Goal: Information Seeking & Learning: Learn about a topic

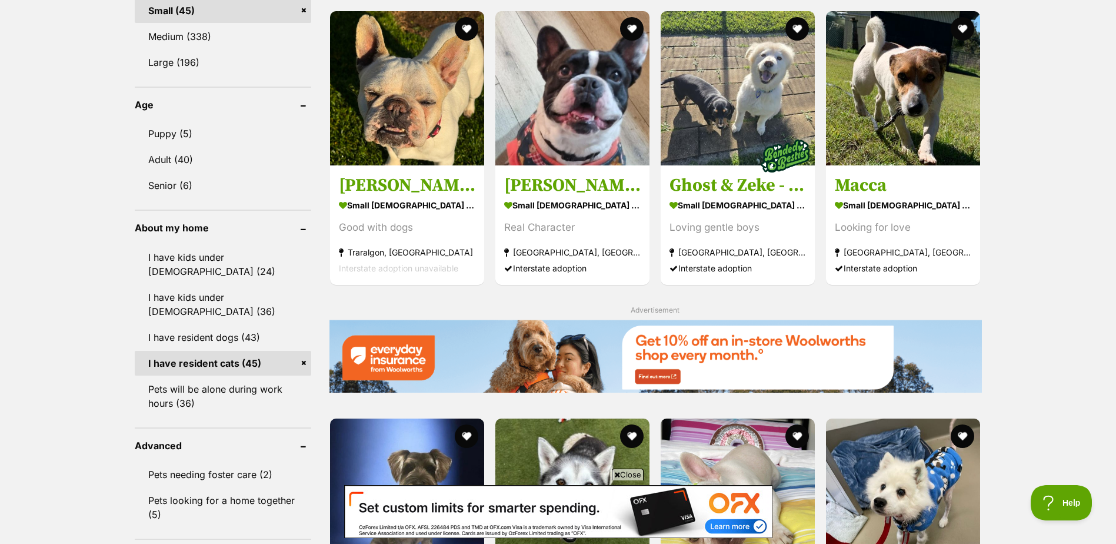
scroll to position [1147, 0]
click at [197, 352] on link "I have resident cats (45)" at bounding box center [223, 362] width 176 height 25
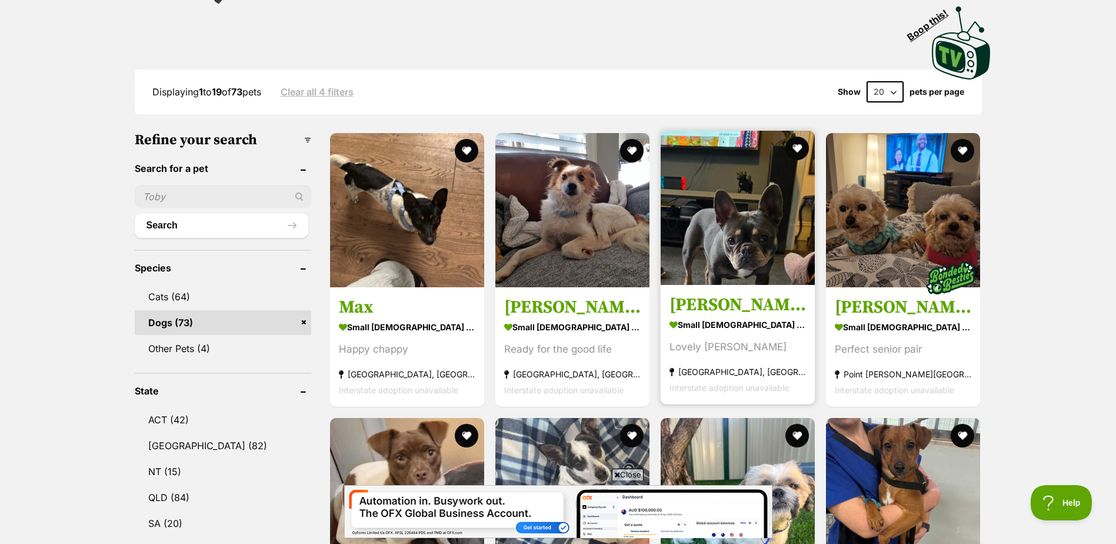
click at [754, 229] on img at bounding box center [738, 208] width 154 height 154
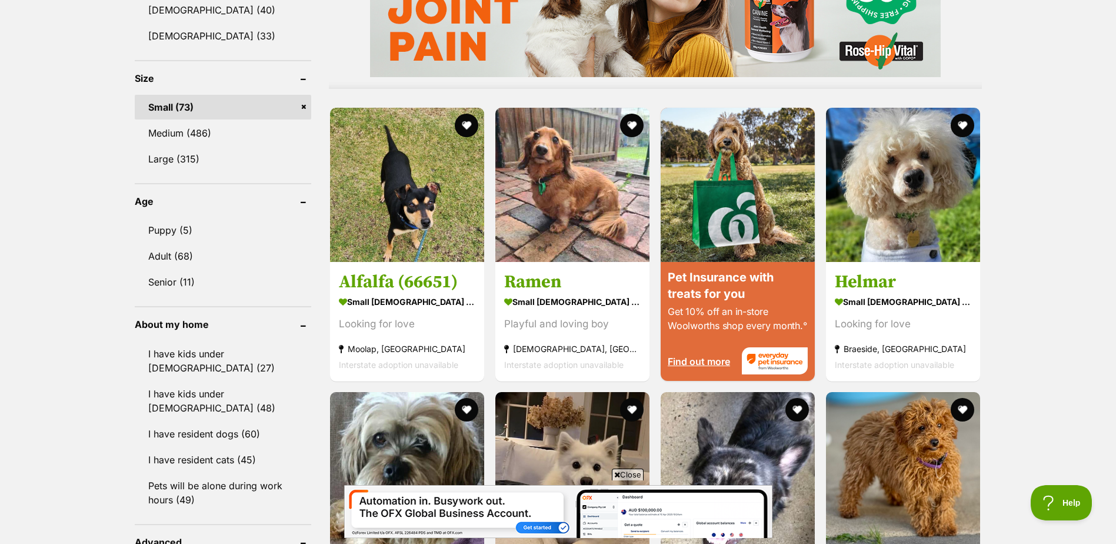
scroll to position [1051, 0]
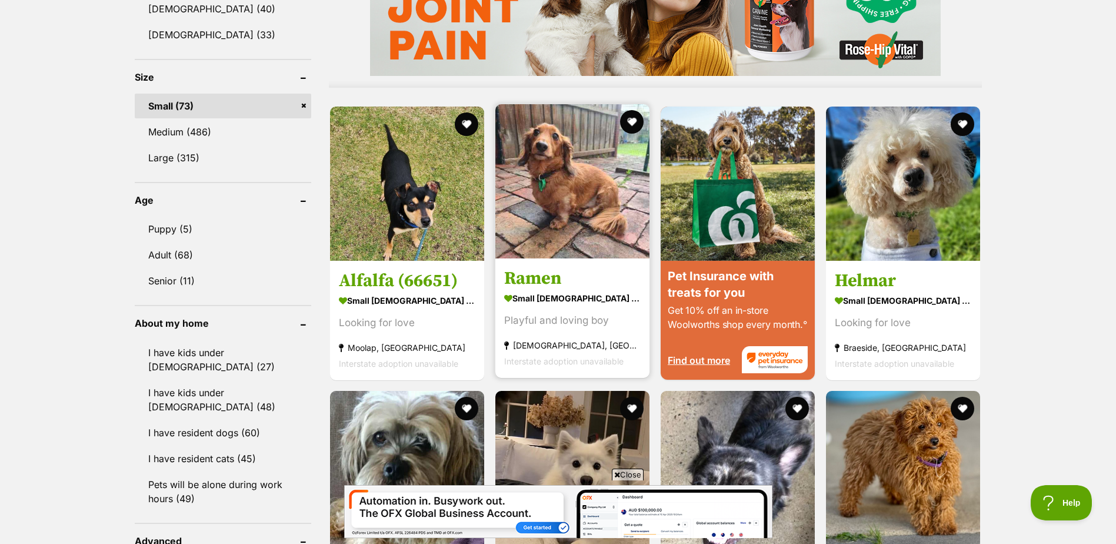
click at [578, 245] on img at bounding box center [572, 181] width 154 height 154
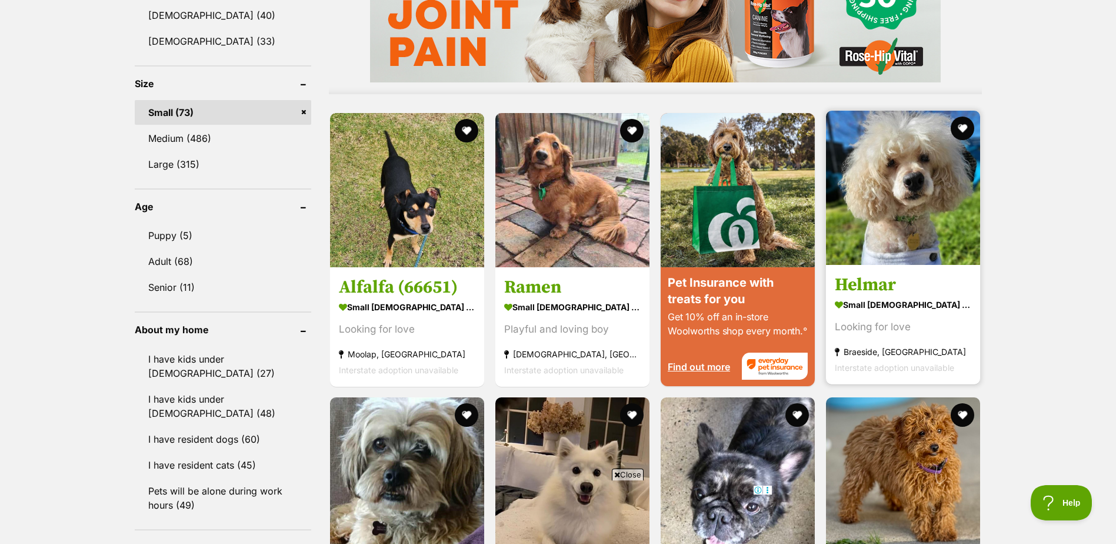
click at [895, 175] on img at bounding box center [903, 188] width 154 height 154
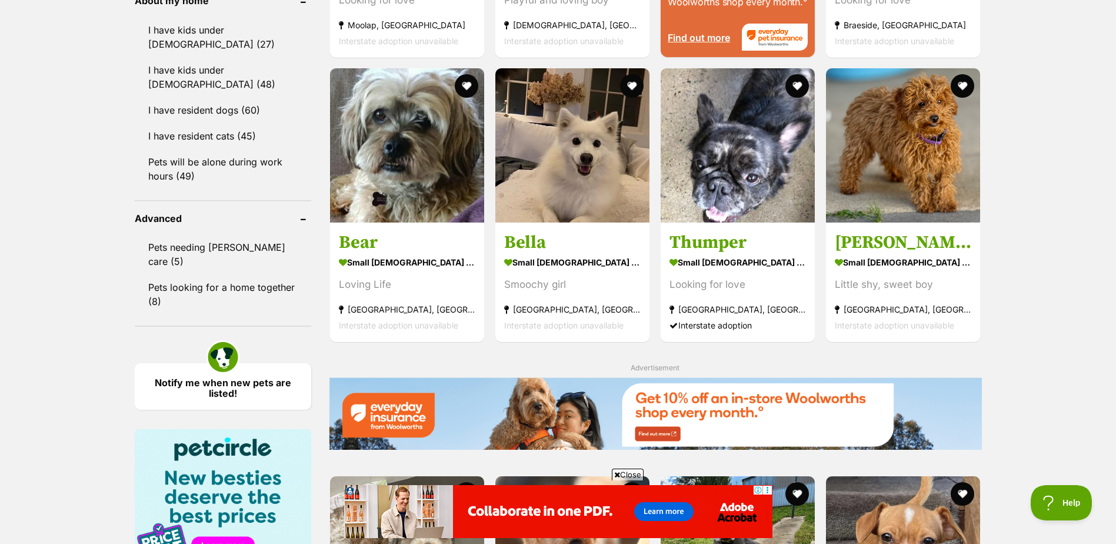
scroll to position [1371, 0]
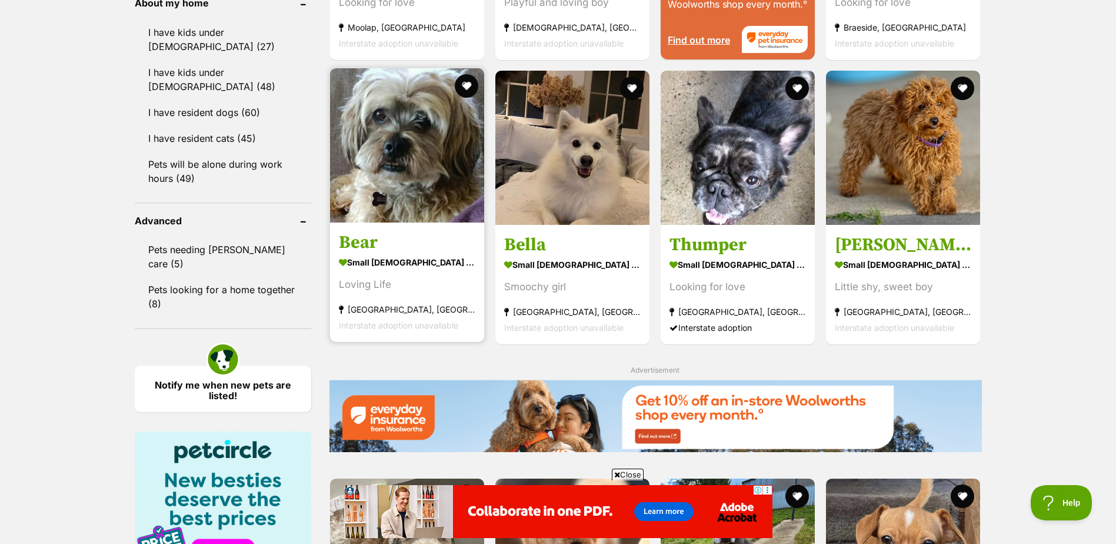
click at [427, 168] on img at bounding box center [407, 145] width 154 height 154
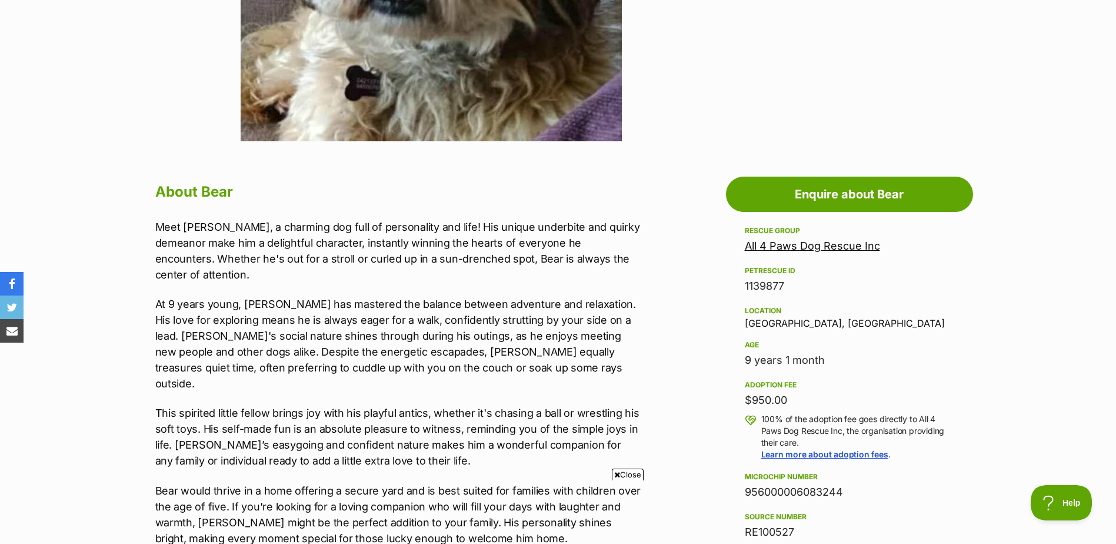
scroll to position [511, 0]
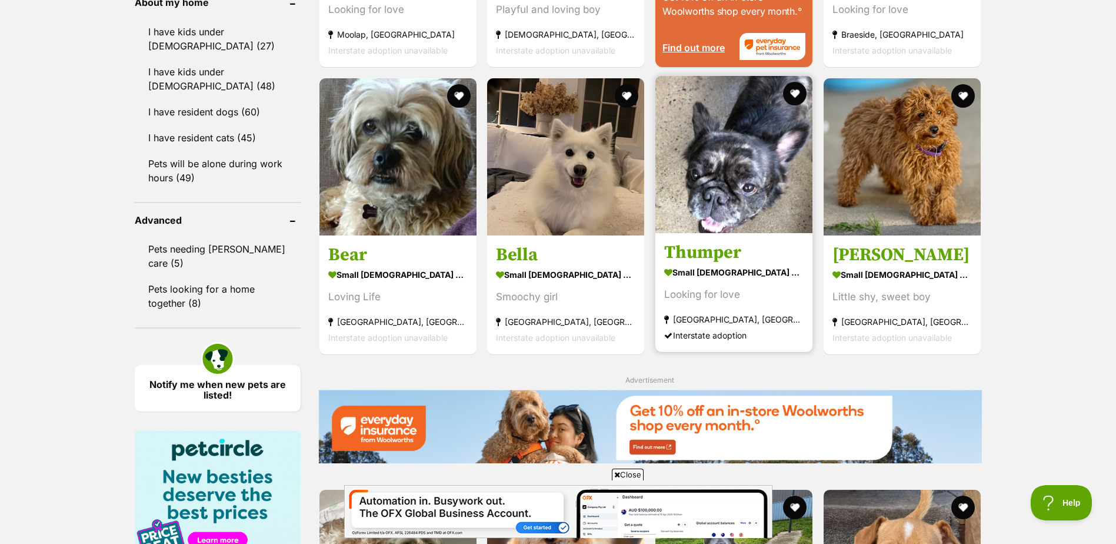
click at [745, 175] on img at bounding box center [733, 154] width 157 height 157
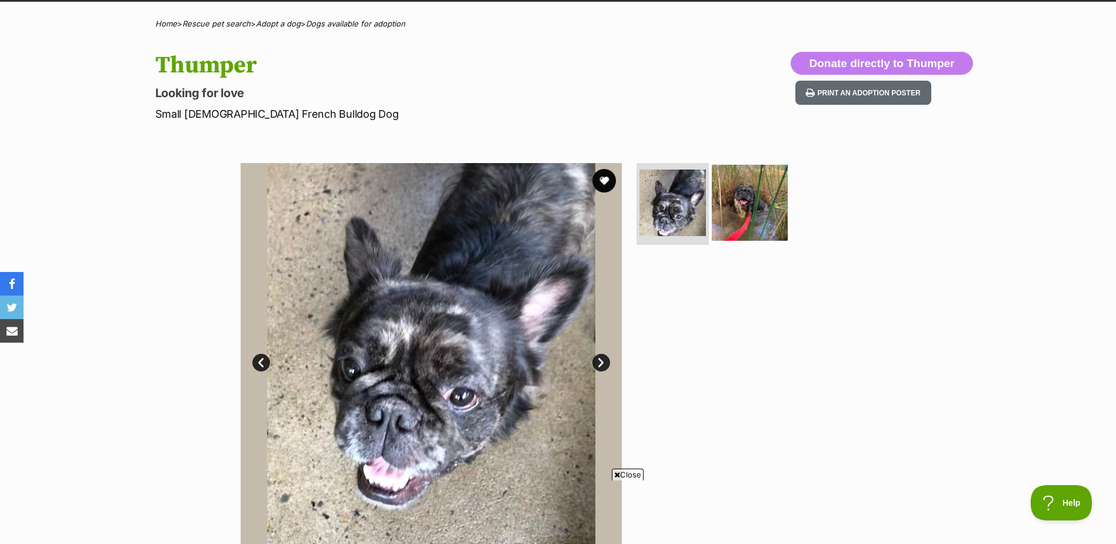
scroll to position [81, 0]
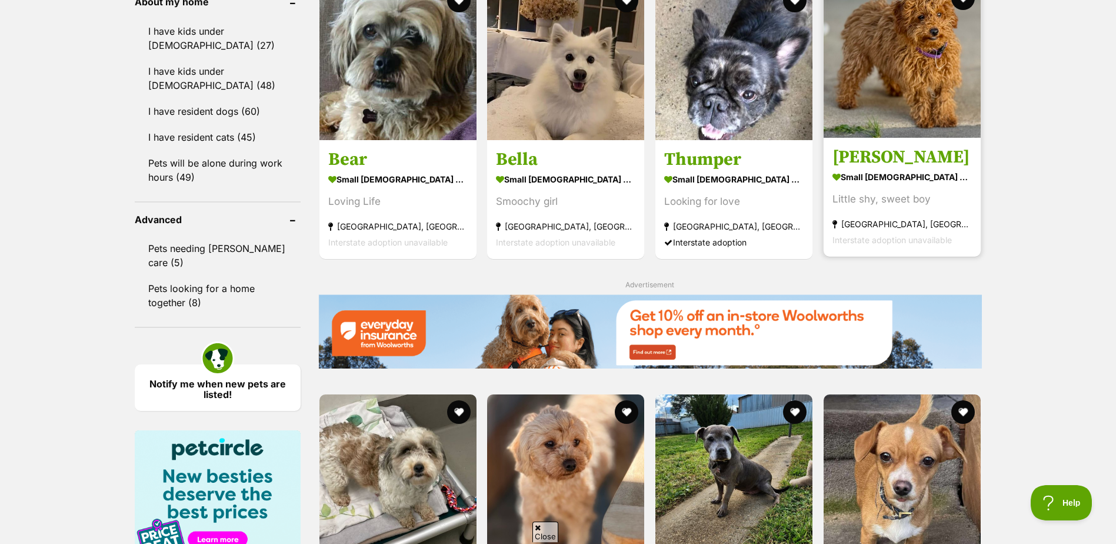
click at [887, 83] on img at bounding box center [902, 59] width 157 height 157
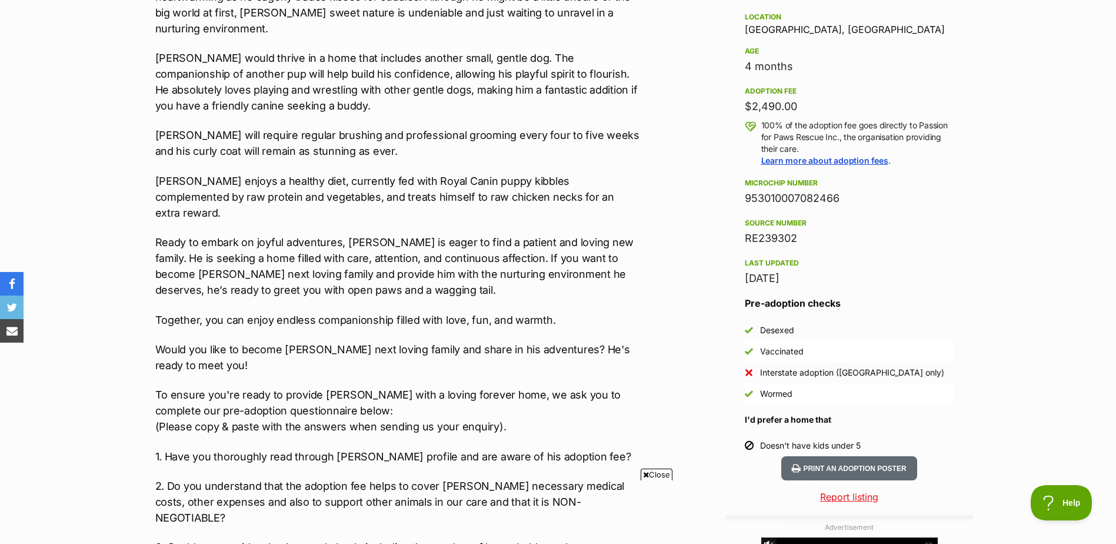
scroll to position [779, 0]
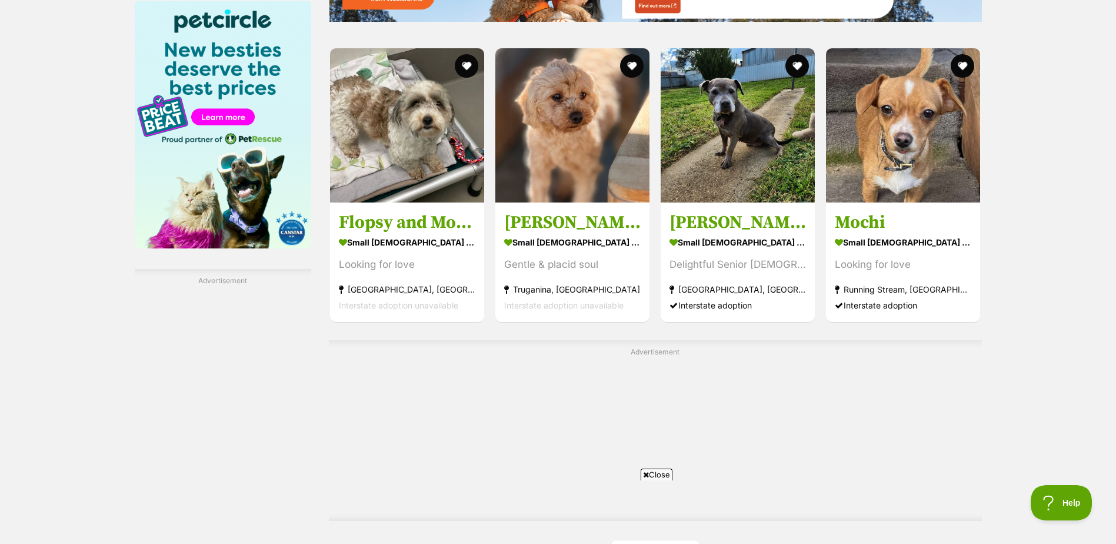
scroll to position [1816, 0]
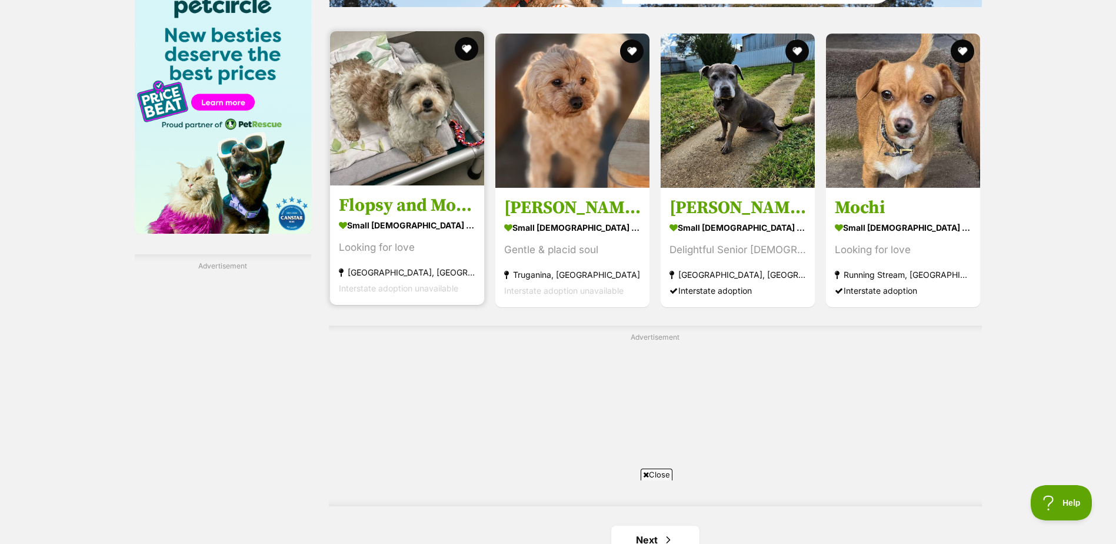
click at [366, 119] on img at bounding box center [407, 108] width 154 height 154
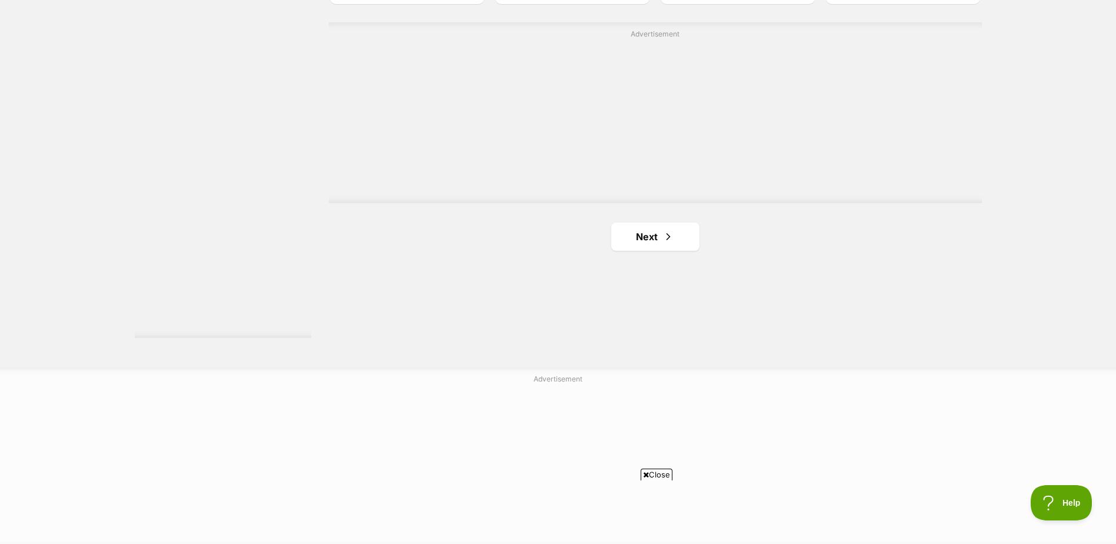
scroll to position [2151, 0]
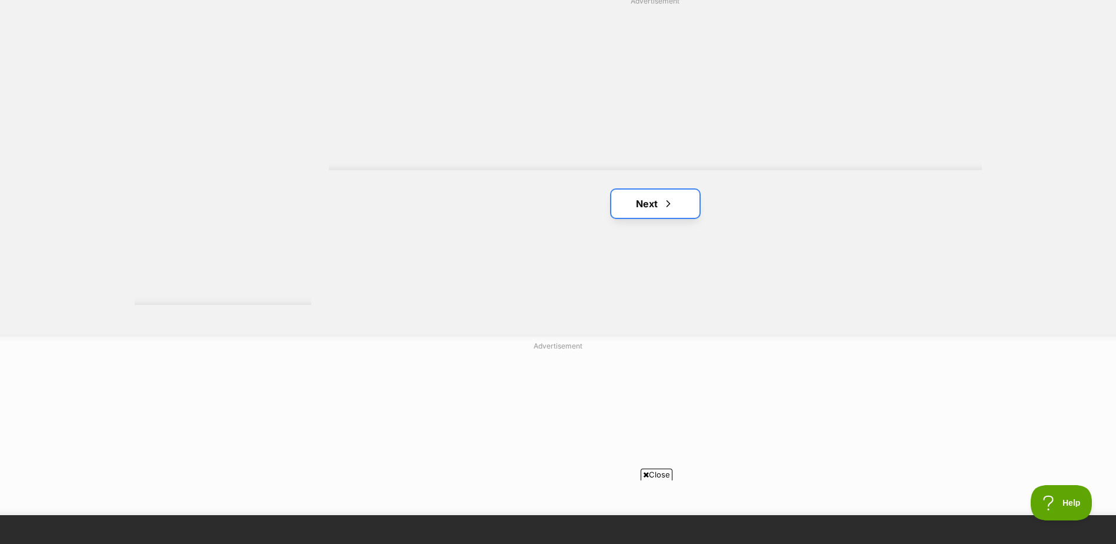
click at [649, 203] on link "Next" at bounding box center [655, 203] width 88 height 28
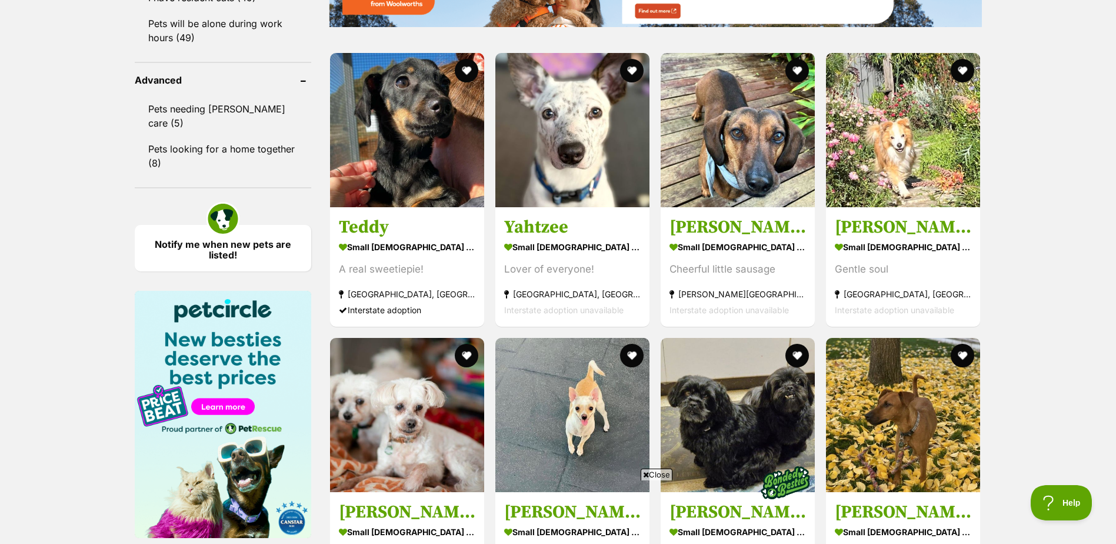
scroll to position [1512, 0]
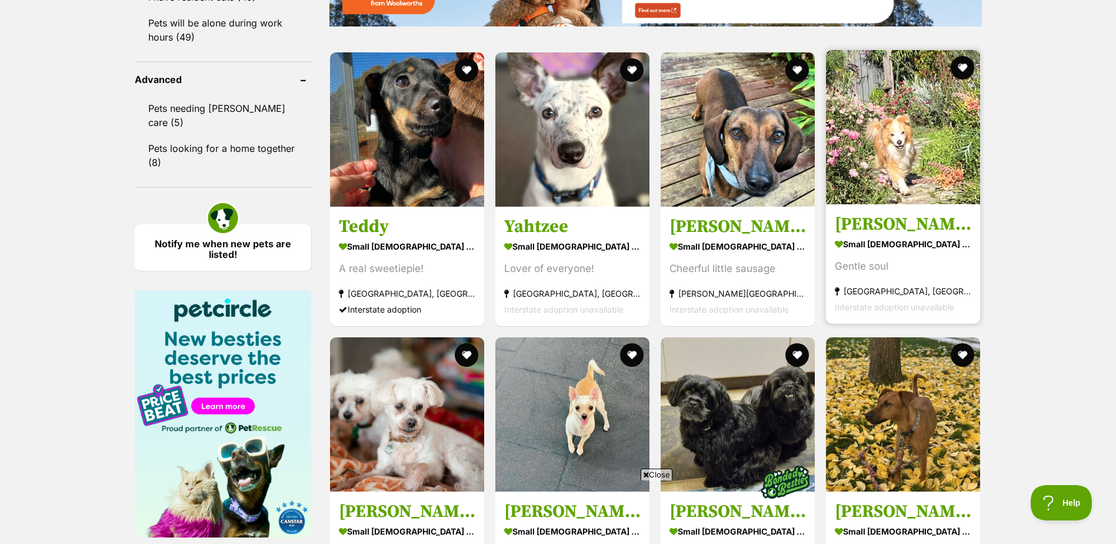
click at [921, 131] on img at bounding box center [903, 127] width 154 height 154
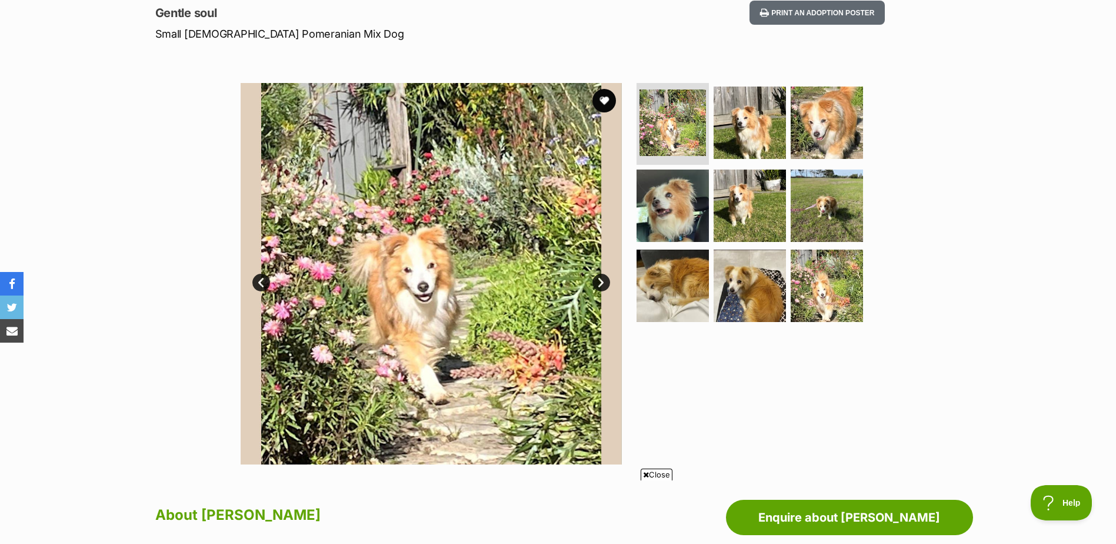
scroll to position [161, 0]
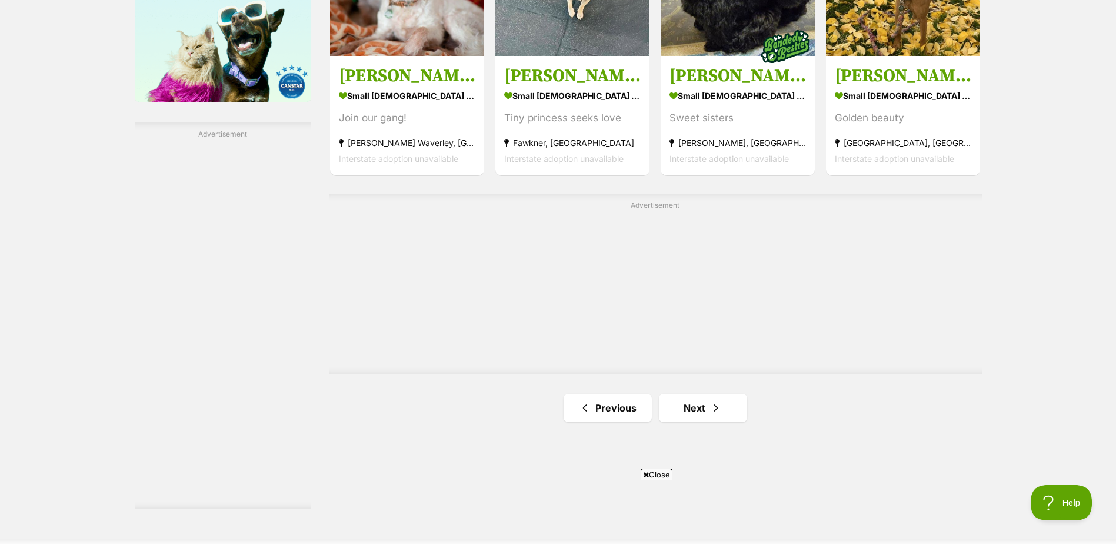
scroll to position [1957, 0]
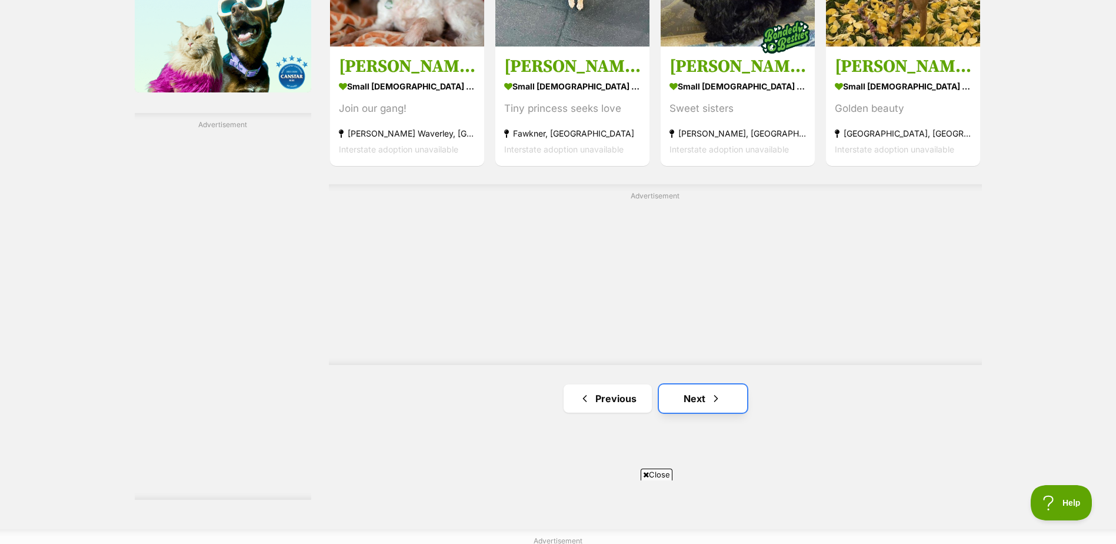
click at [721, 391] on span "Next page" at bounding box center [716, 398] width 12 height 14
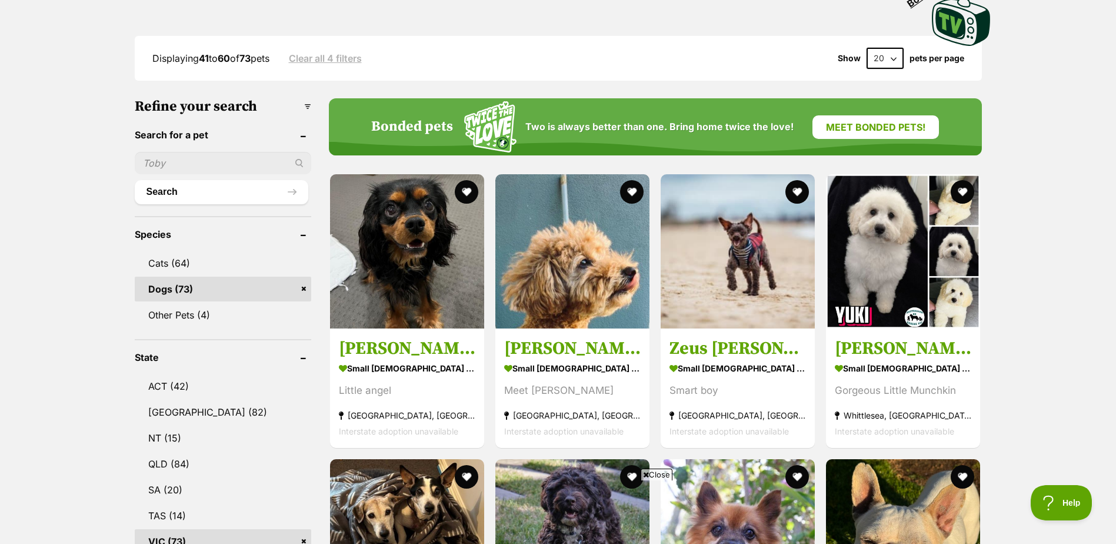
scroll to position [282, 0]
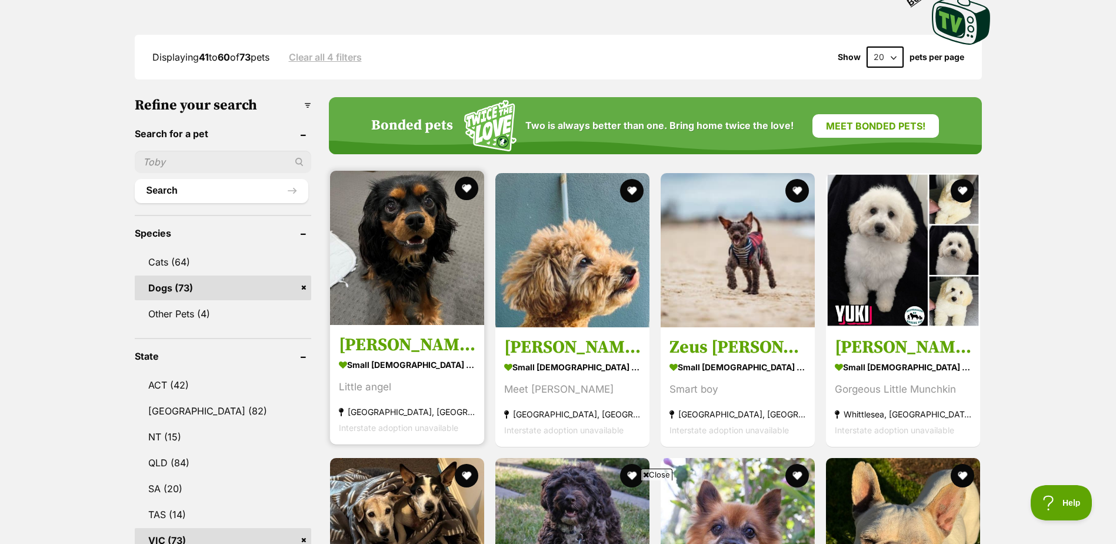
click at [442, 250] on img at bounding box center [407, 248] width 154 height 154
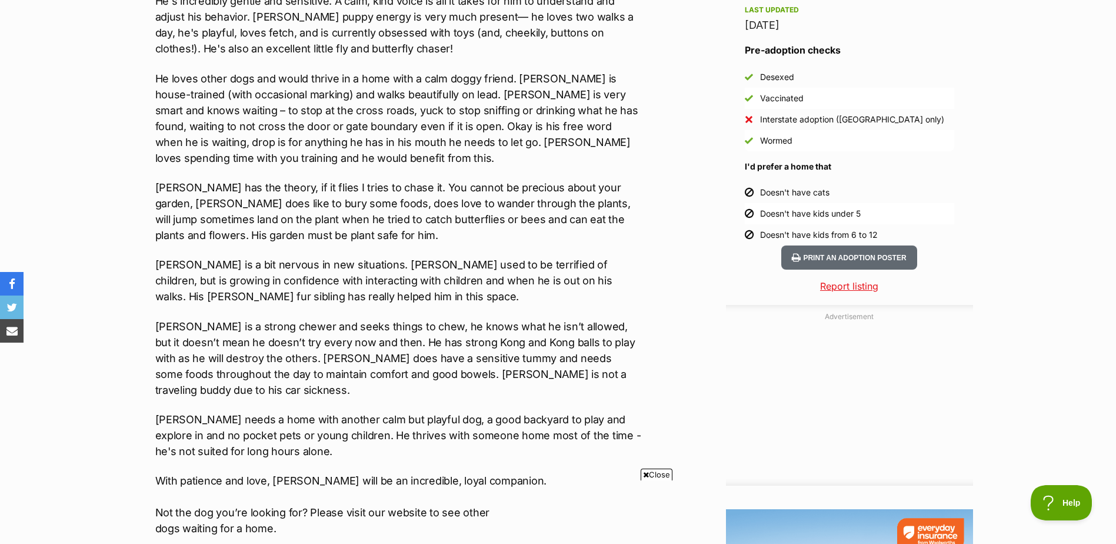
scroll to position [1024, 0]
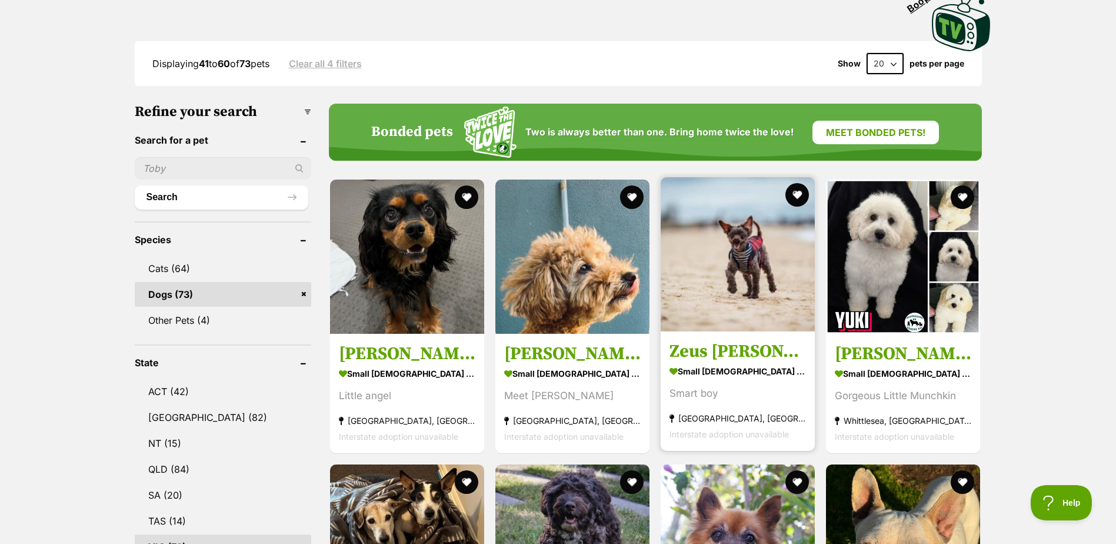
click at [737, 259] on img at bounding box center [738, 254] width 154 height 154
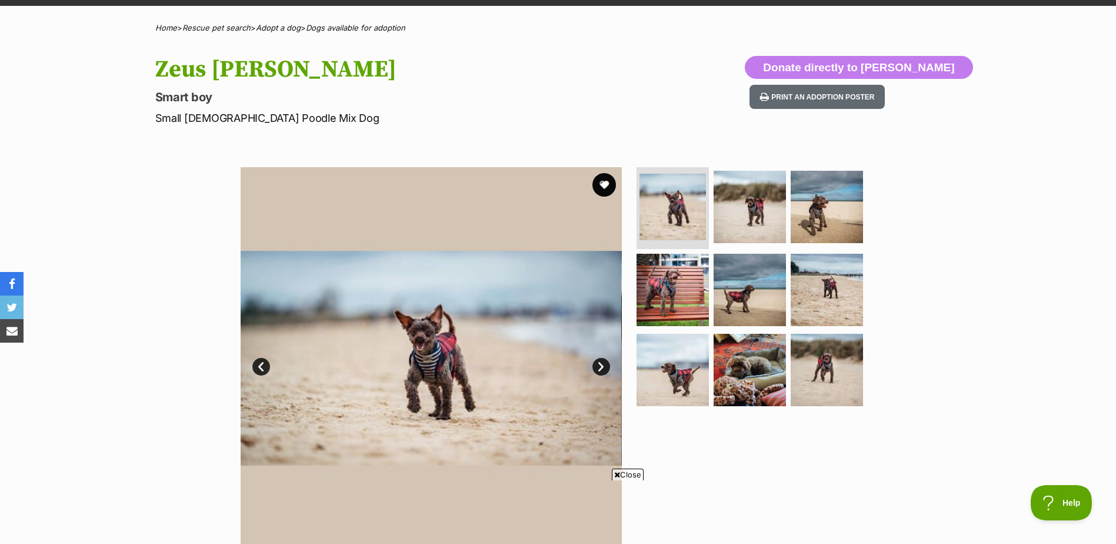
scroll to position [77, 0]
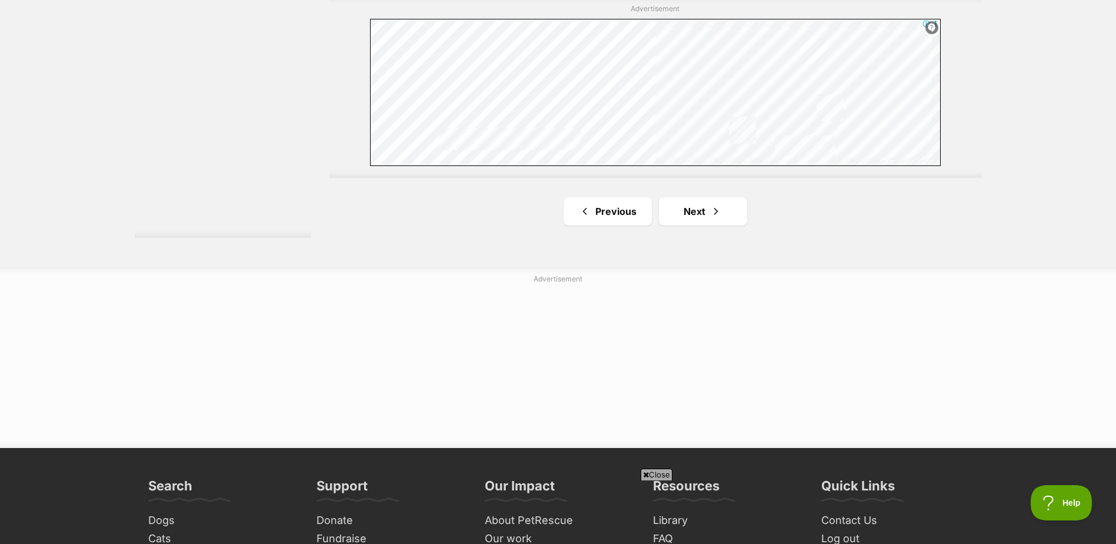
scroll to position [2218, 0]
click at [692, 214] on link "Next" at bounding box center [703, 212] width 88 height 28
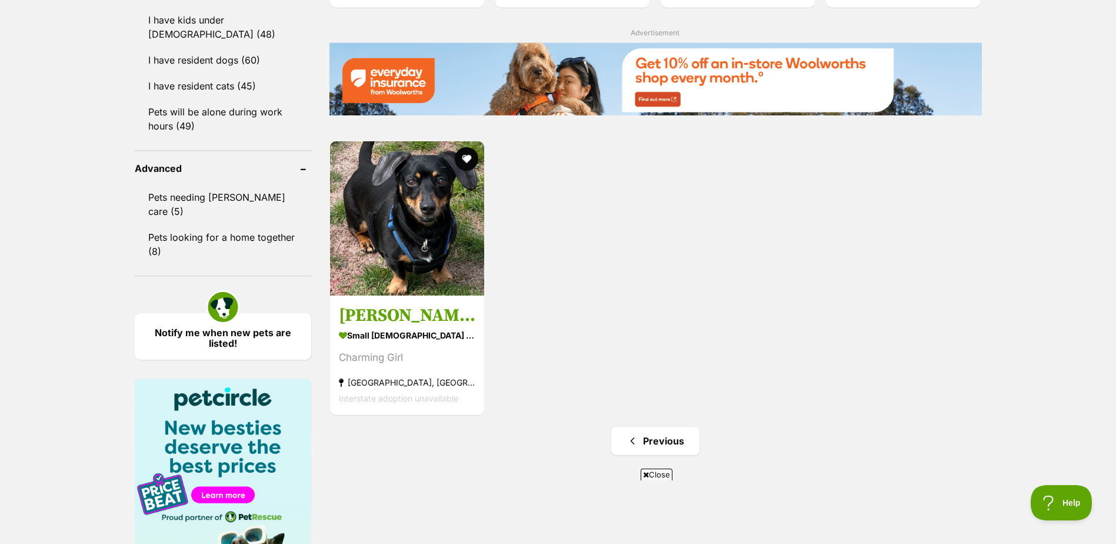
scroll to position [1424, 0]
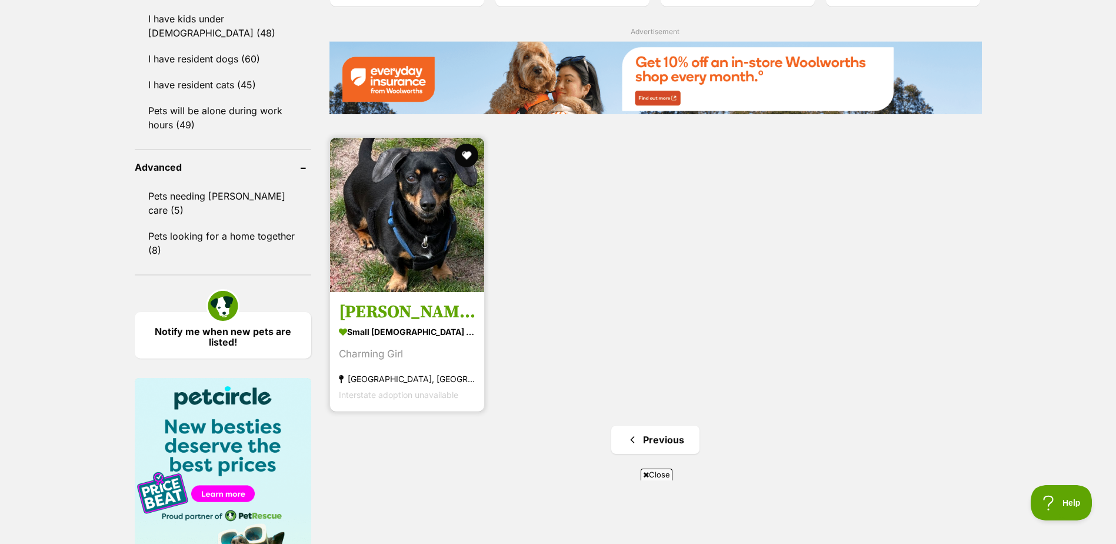
click at [417, 240] on img at bounding box center [407, 215] width 154 height 154
